Goal: Information Seeking & Learning: Learn about a topic

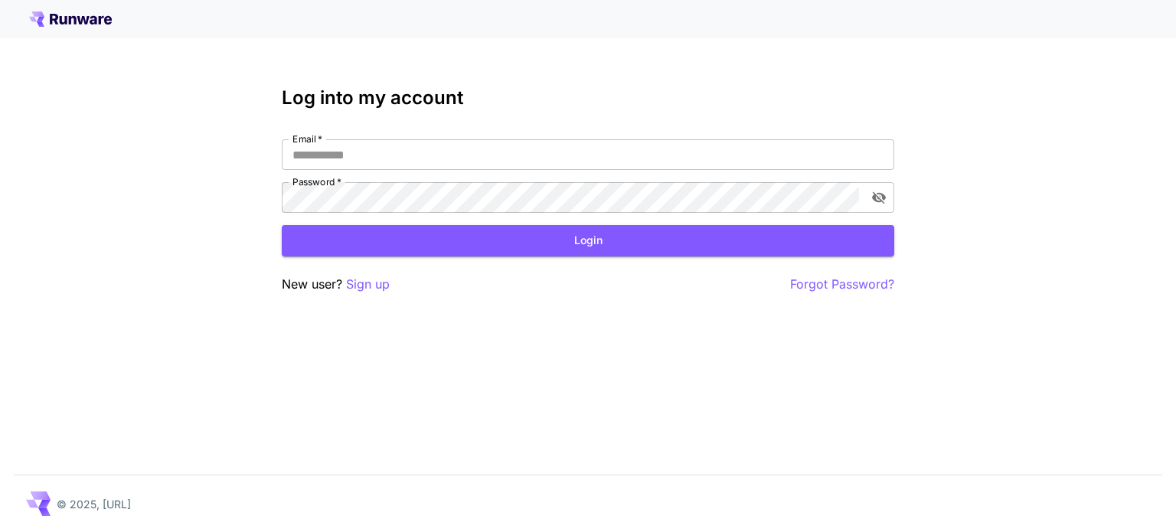
click at [60, 15] on icon at bounding box center [70, 18] width 83 height 15
click at [49, 19] on icon at bounding box center [70, 18] width 83 height 15
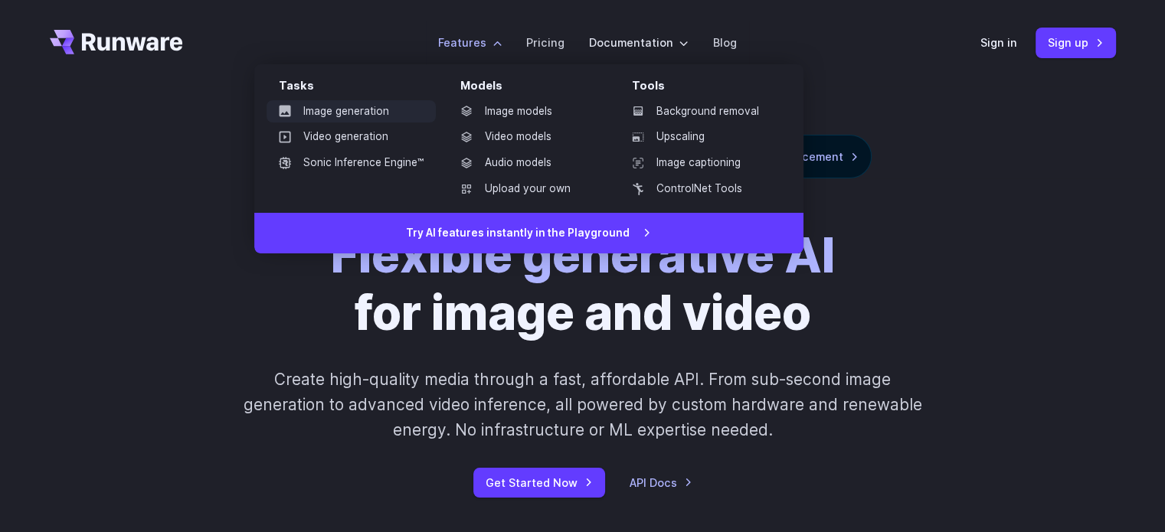
click at [350, 106] on link "Image generation" at bounding box center [350, 111] width 169 height 23
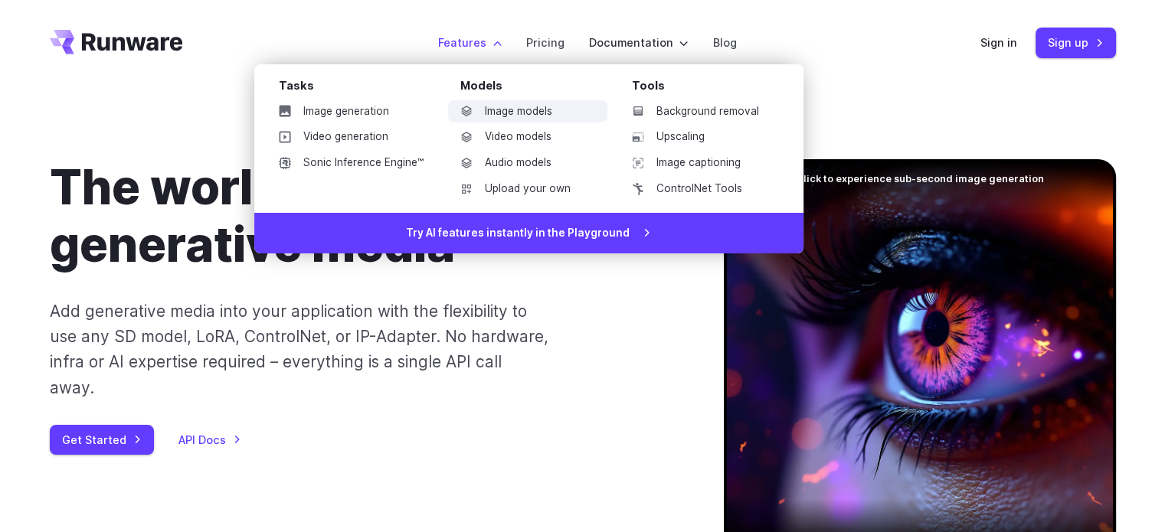
click at [515, 110] on link "Image models" at bounding box center [527, 111] width 159 height 23
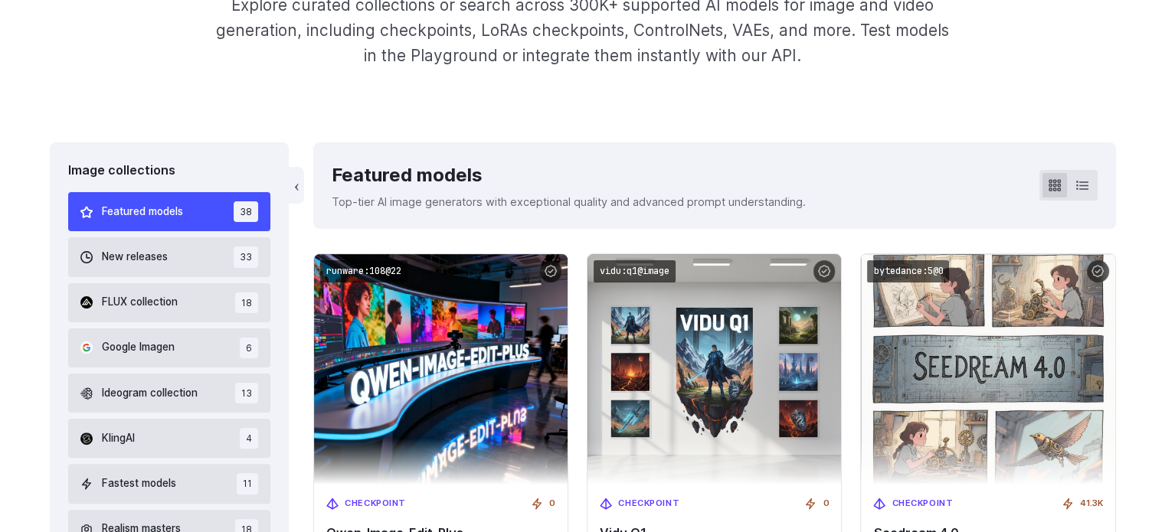
scroll to position [459, 0]
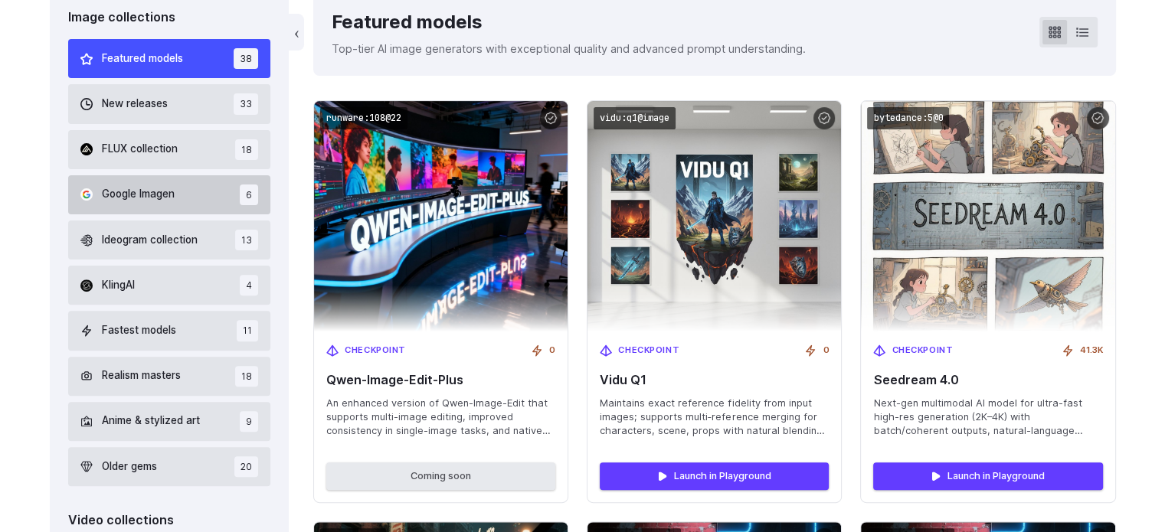
click at [150, 198] on span "Google Imagen" at bounding box center [138, 194] width 73 height 17
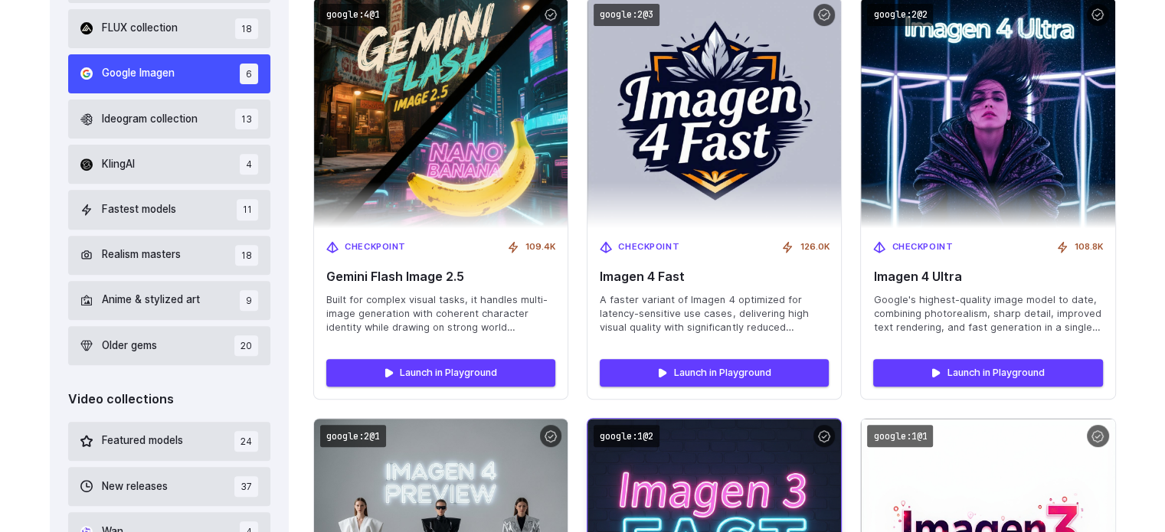
scroll to position [963, 0]
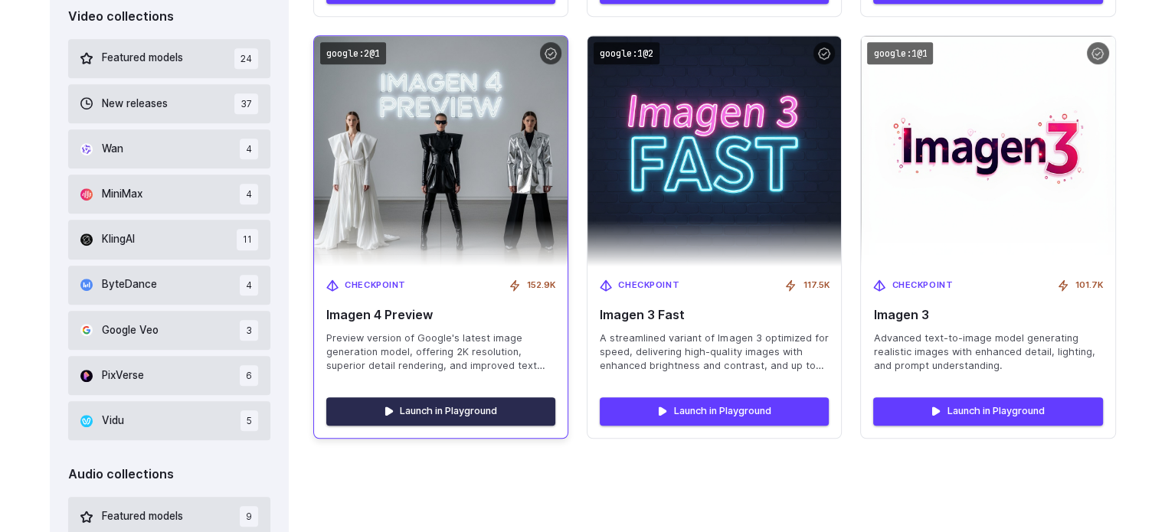
click at [423, 412] on link "Launch in Playground" at bounding box center [440, 411] width 229 height 28
